Goal: Task Accomplishment & Management: Manage account settings

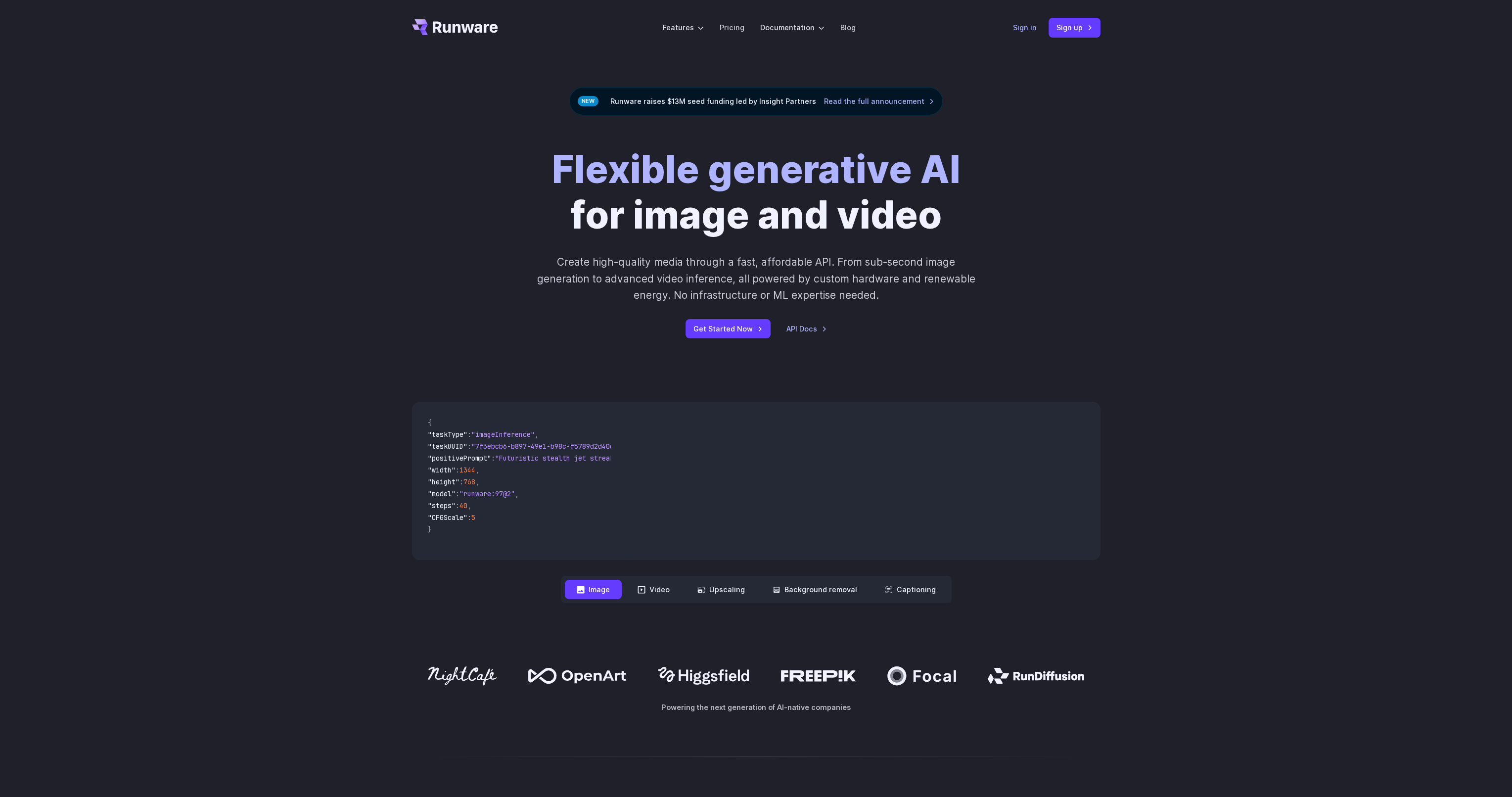
click at [1021, 27] on link "Sign in" at bounding box center [1025, 27] width 24 height 11
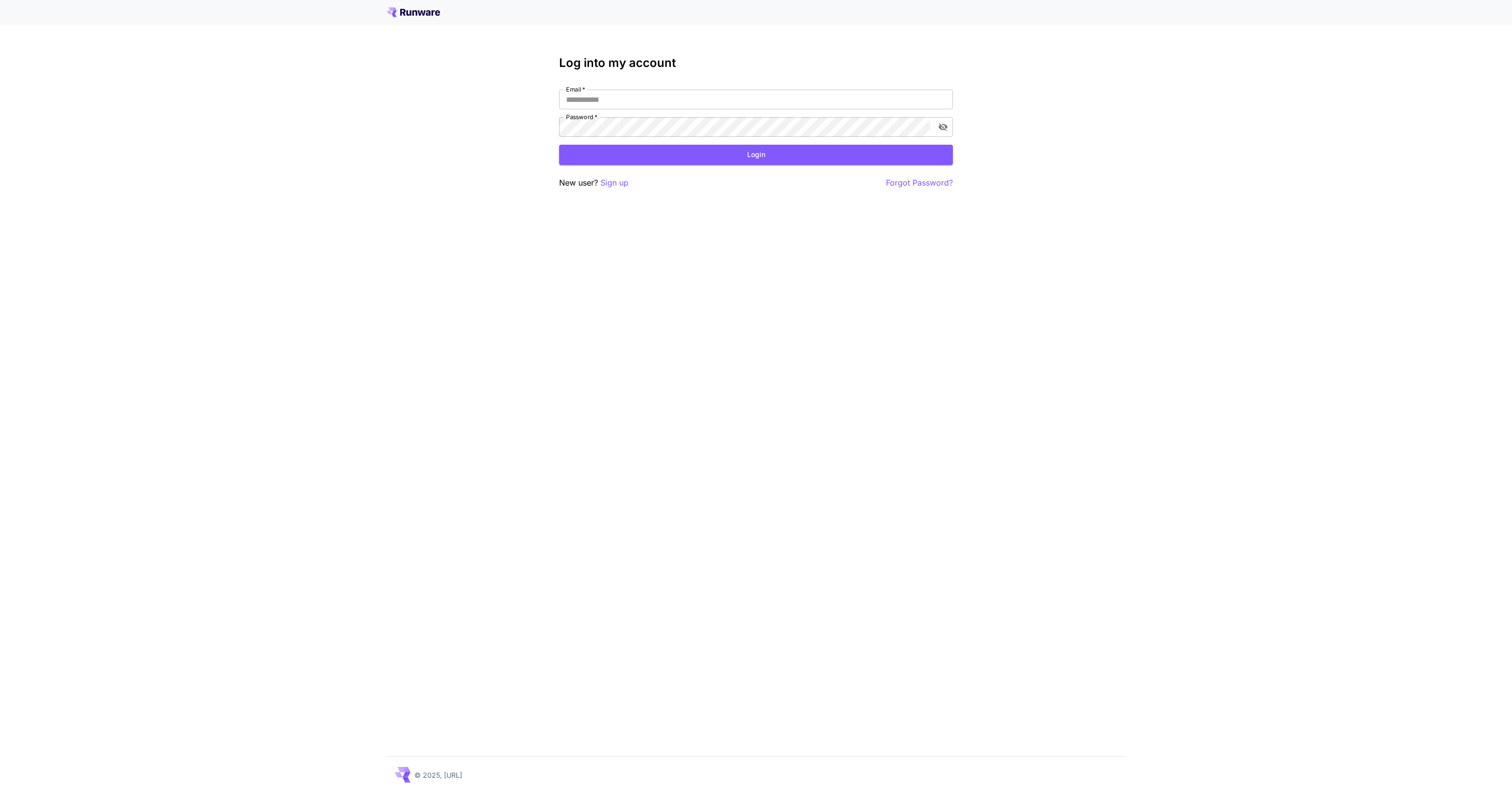
type input "**********"
click at [657, 164] on div "**********" at bounding box center [756, 123] width 394 height 133
click at [669, 154] on button "Login" at bounding box center [756, 155] width 394 height 20
